Goal: Obtain resource: Download file/media

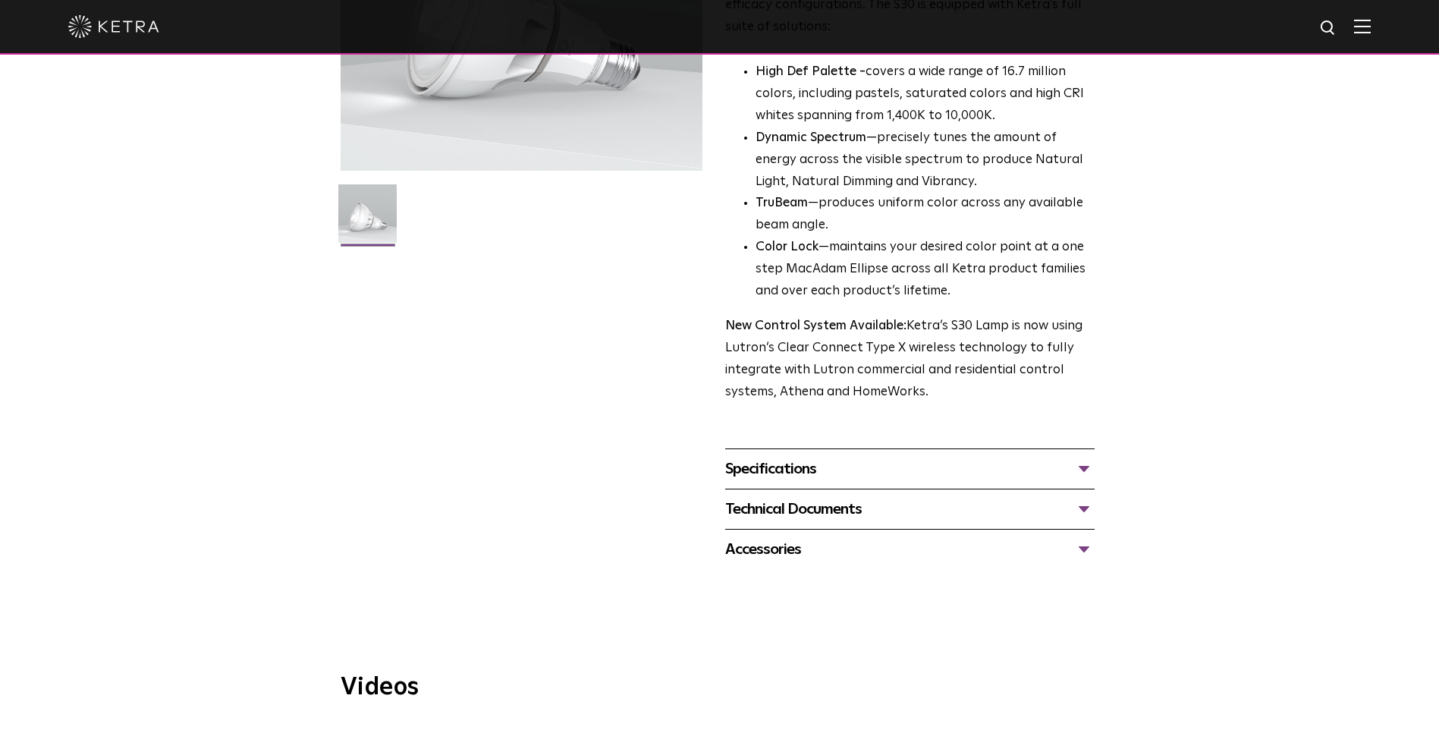
scroll to position [303, 0]
click at [1091, 468] on div "Specifications" at bounding box center [909, 467] width 369 height 24
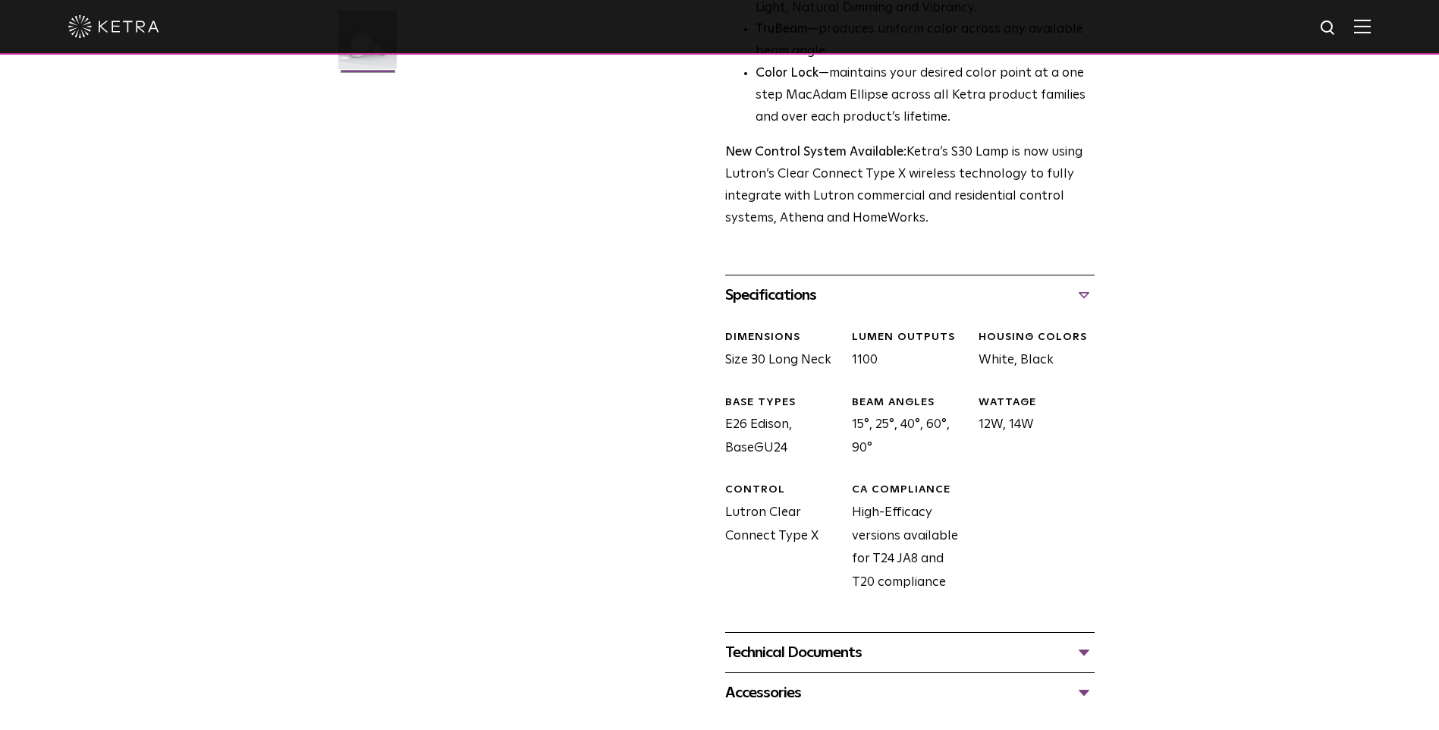
scroll to position [607, 0]
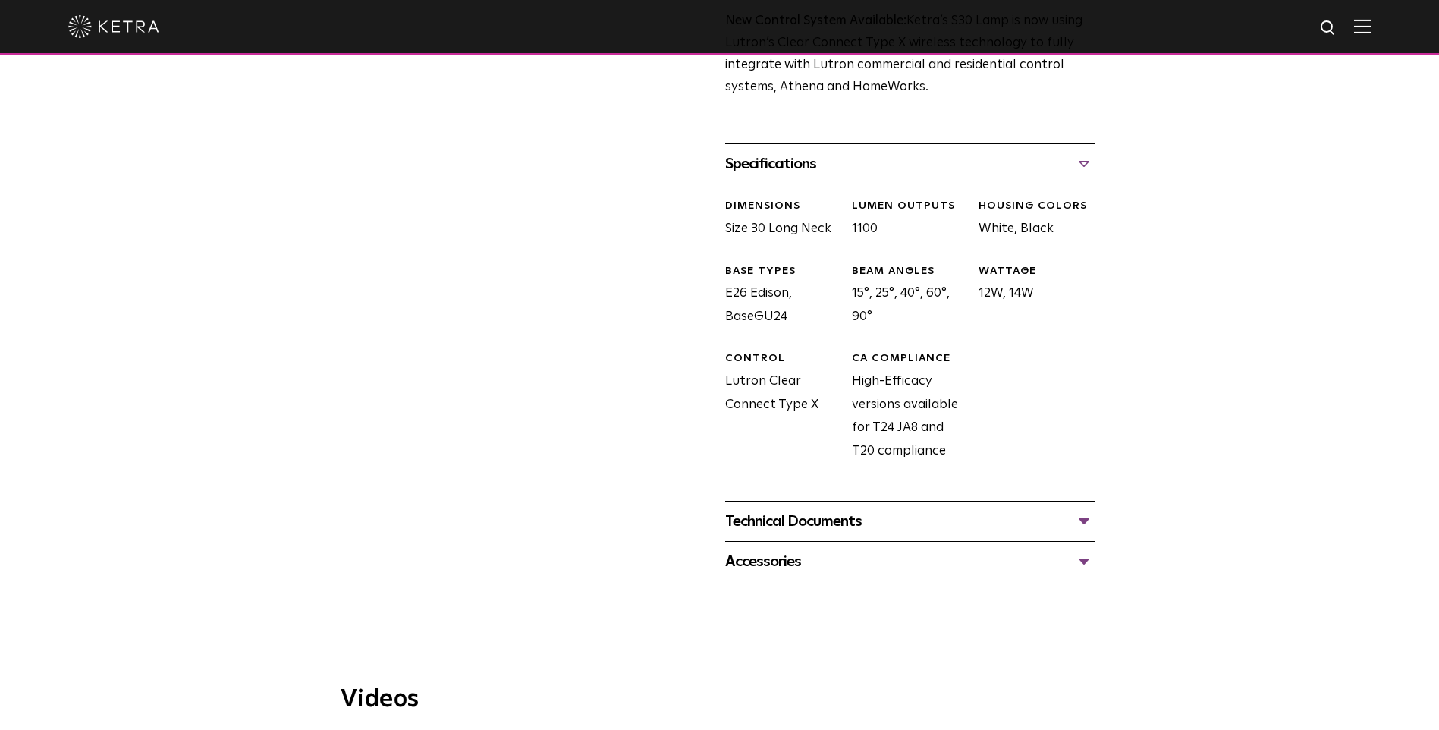
click at [931, 523] on div "Technical Documents" at bounding box center [909, 521] width 369 height 24
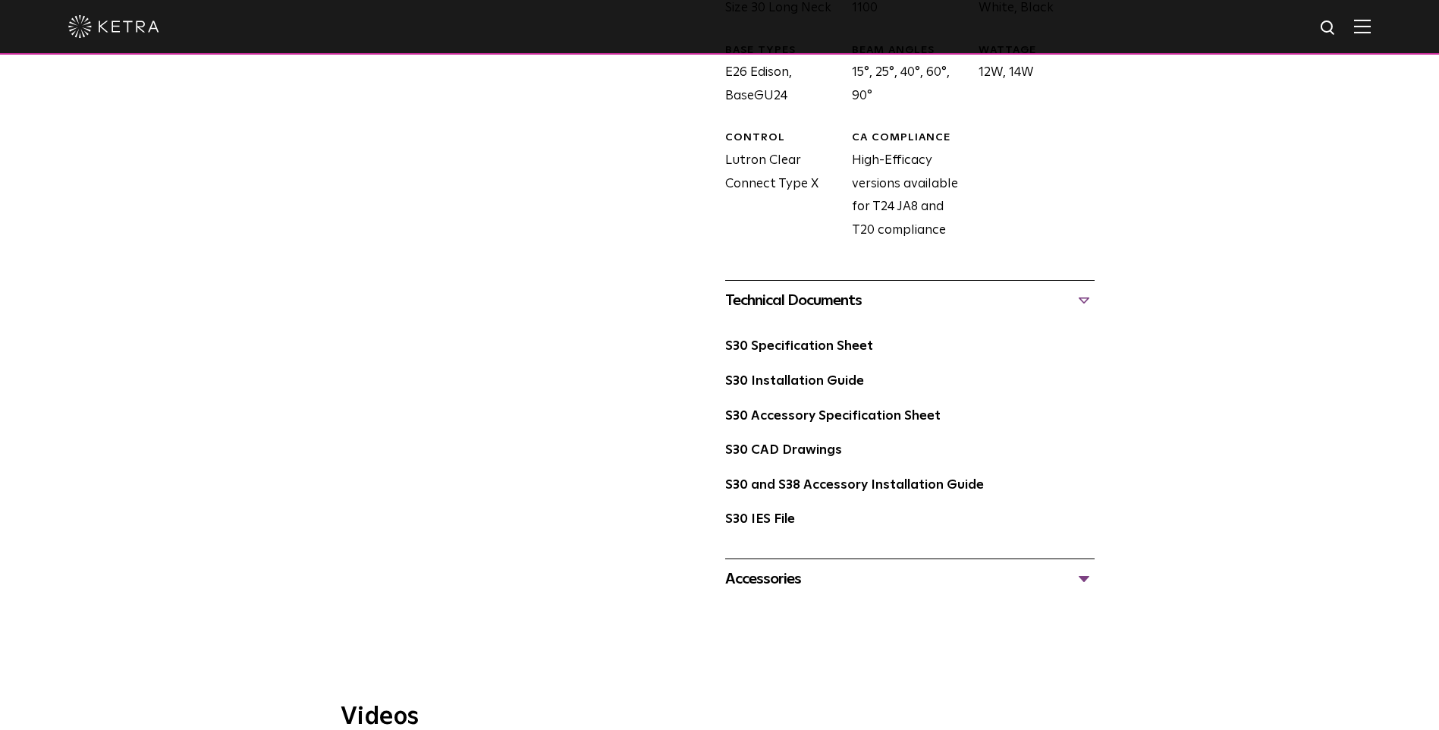
scroll to position [986, 0]
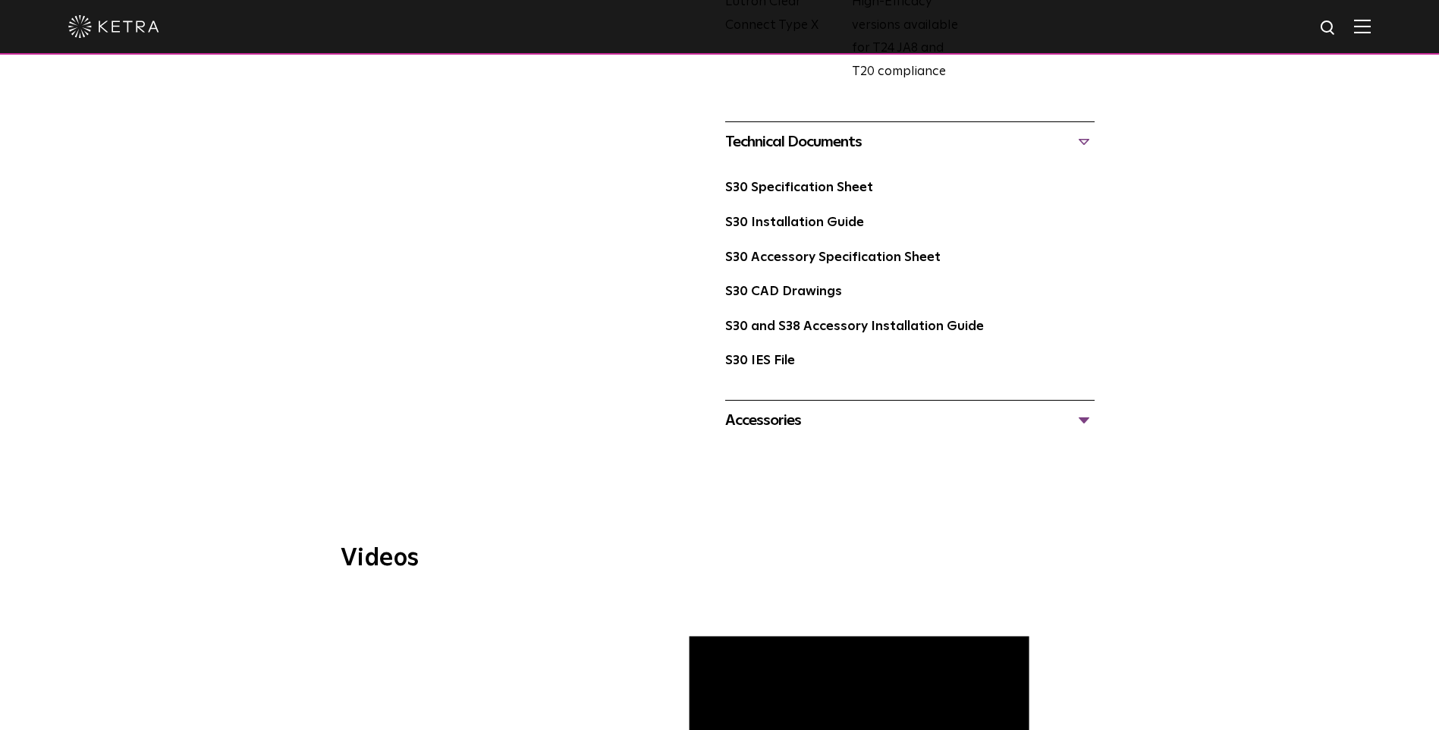
click at [785, 417] on div "Accessories" at bounding box center [909, 420] width 369 height 24
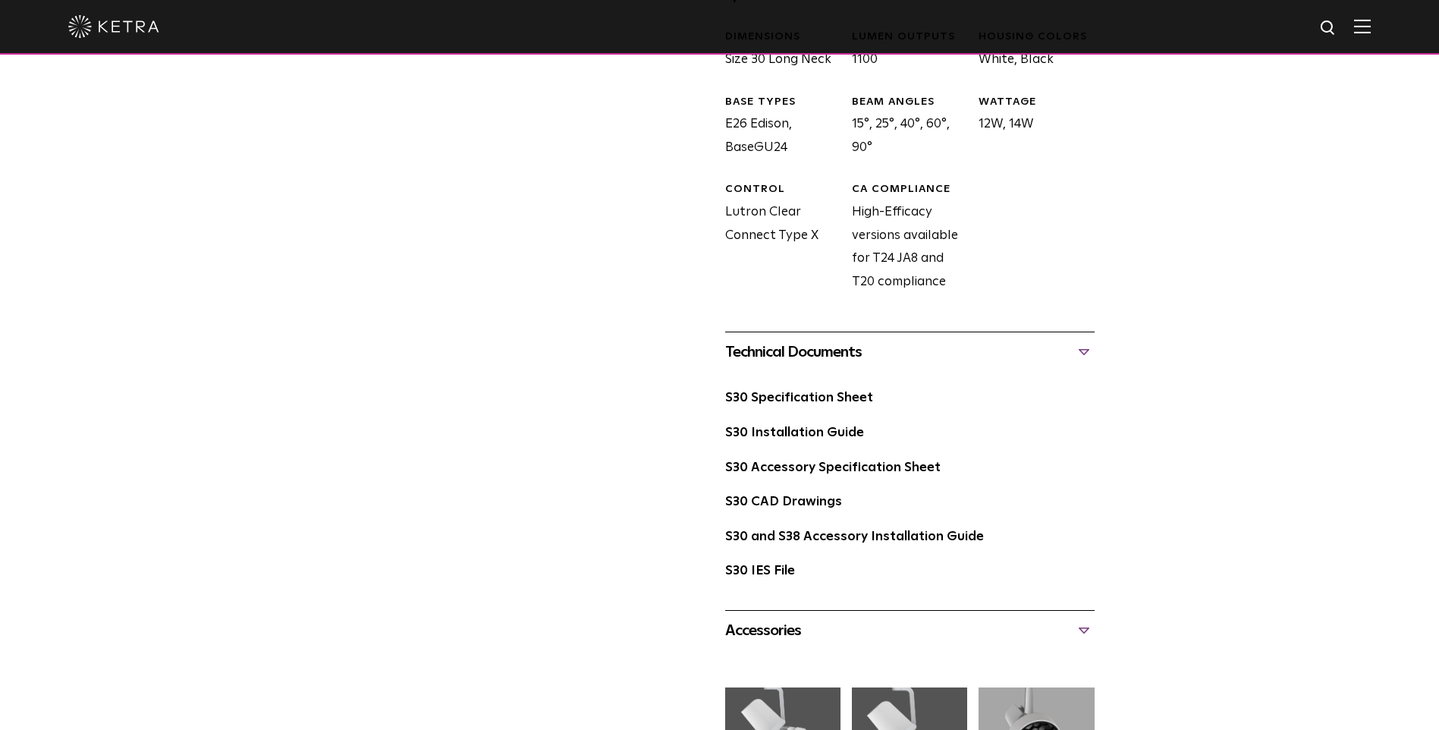
scroll to position [758, 0]
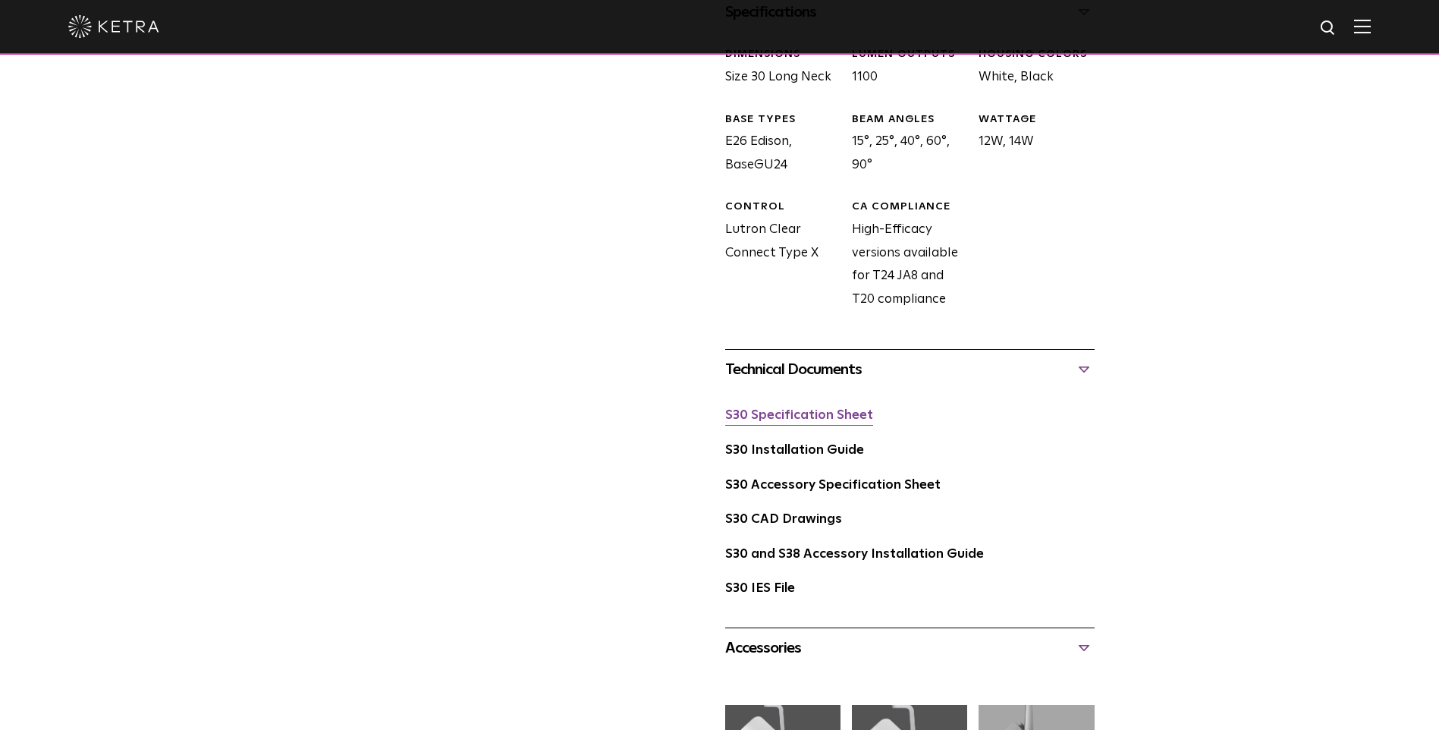
click at [771, 409] on link "S30 Specification Sheet" at bounding box center [799, 415] width 148 height 13
